Goal: Information Seeking & Learning: Find specific fact

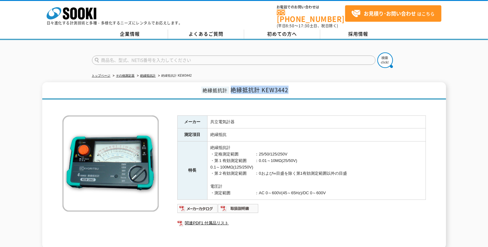
drag, startPoint x: 233, startPoint y: 85, endPoint x: 287, endPoint y: 84, distance: 54.7
click at [287, 86] on span "絶縁抵抗計 KEW3442" at bounding box center [260, 90] width 58 height 8
copy span "絶縁抵抗計 KEW3442"
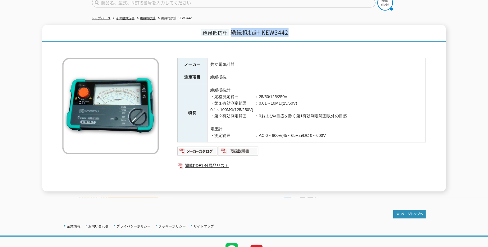
scroll to position [85, 0]
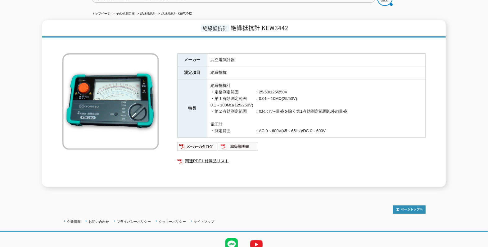
scroll to position [31, 0]
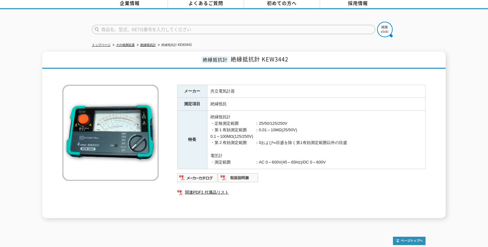
click at [271, 58] on span "絶縁抵抗計 KEW3442" at bounding box center [260, 59] width 58 height 8
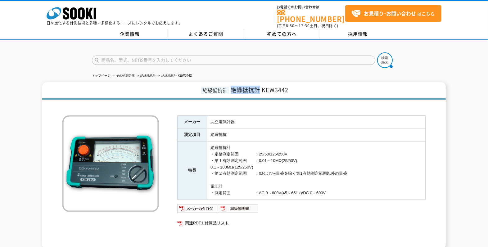
copy span "絶縁抵抗計"
drag, startPoint x: 232, startPoint y: 85, endPoint x: 258, endPoint y: 85, distance: 25.8
click at [258, 86] on span "絶縁抵抗計 KEW3442" at bounding box center [260, 90] width 58 height 8
click at [18, 243] on div "絶縁抵抗計 絶縁抵抗計 KEW3442 メーカー 共立電気計器 測定項目 絶縁抵抗 特長 絶縁抵抗計 ・定格測定範囲　　　　：25/50/125/250V ・…" at bounding box center [244, 165] width 488 height 167
copy span "KEW3442"
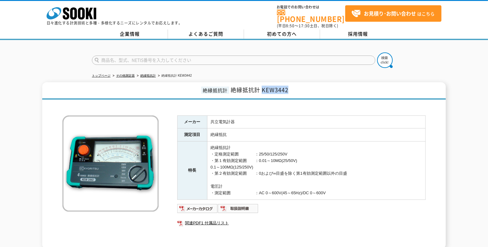
drag, startPoint x: 289, startPoint y: 88, endPoint x: 260, endPoint y: 84, distance: 29.1
click at [262, 86] on span "絶縁抵抗計 KEW3442" at bounding box center [260, 90] width 58 height 8
